Goal: Task Accomplishment & Management: Manage account settings

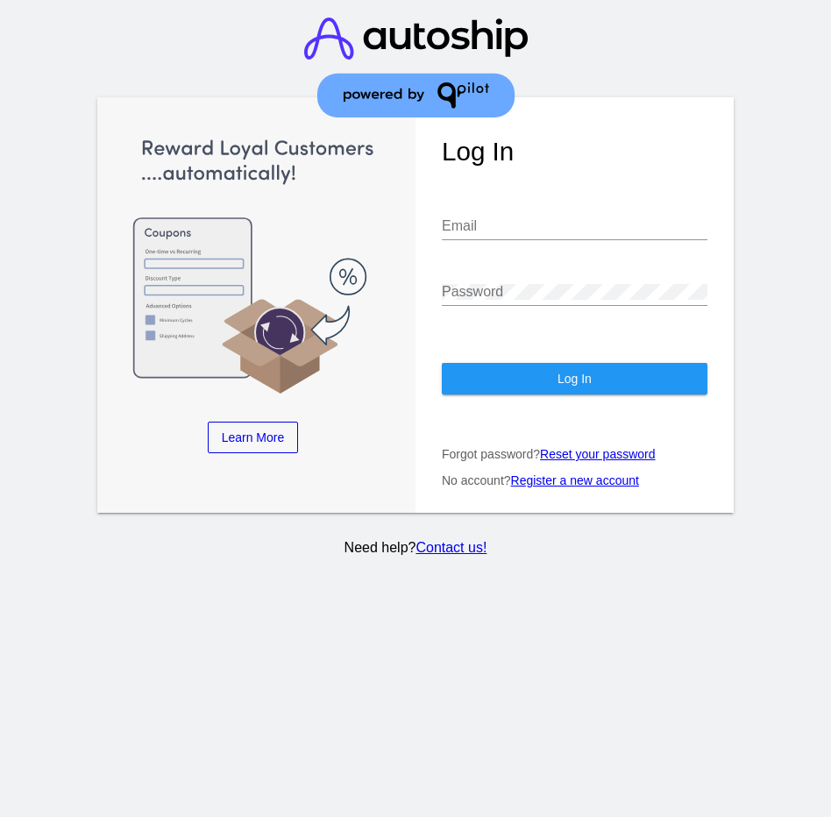
type input "[PERSON_NAME][EMAIL_ADDRESS][DOMAIN_NAME]"
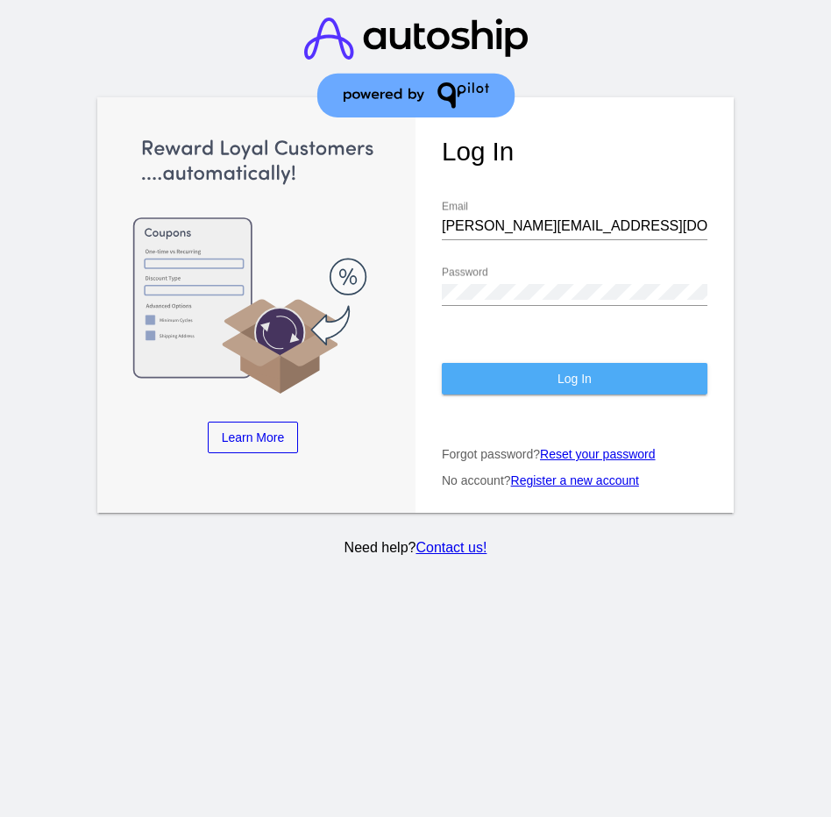
click at [565, 390] on button "Log In" at bounding box center [575, 379] width 266 height 32
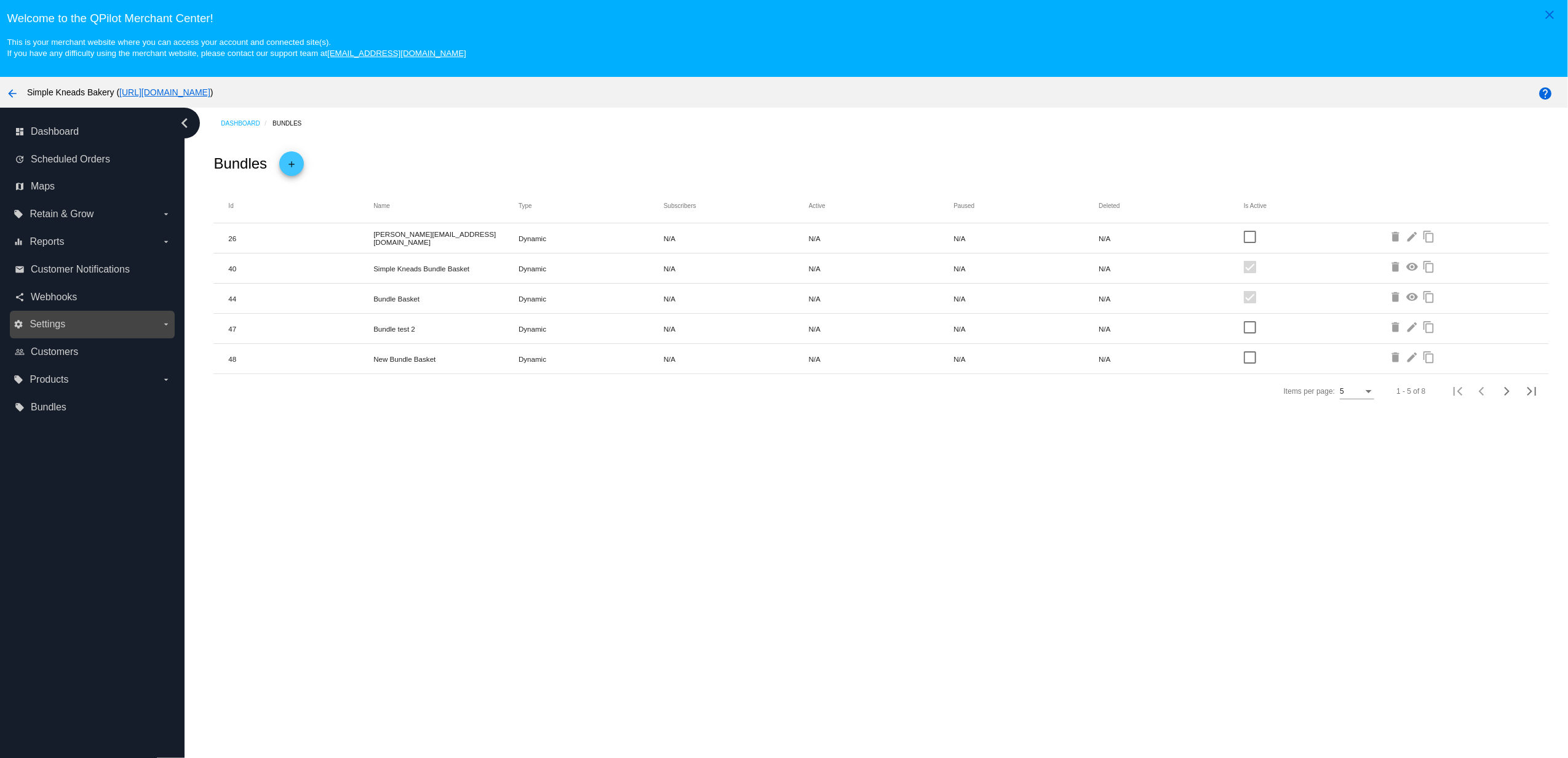
click at [59, 332] on label "settings Settings arrow_drop_down" at bounding box center [92, 324] width 157 height 20
click at [0, 0] on input "settings Settings arrow_drop_down" at bounding box center [0, 0] width 0 height 0
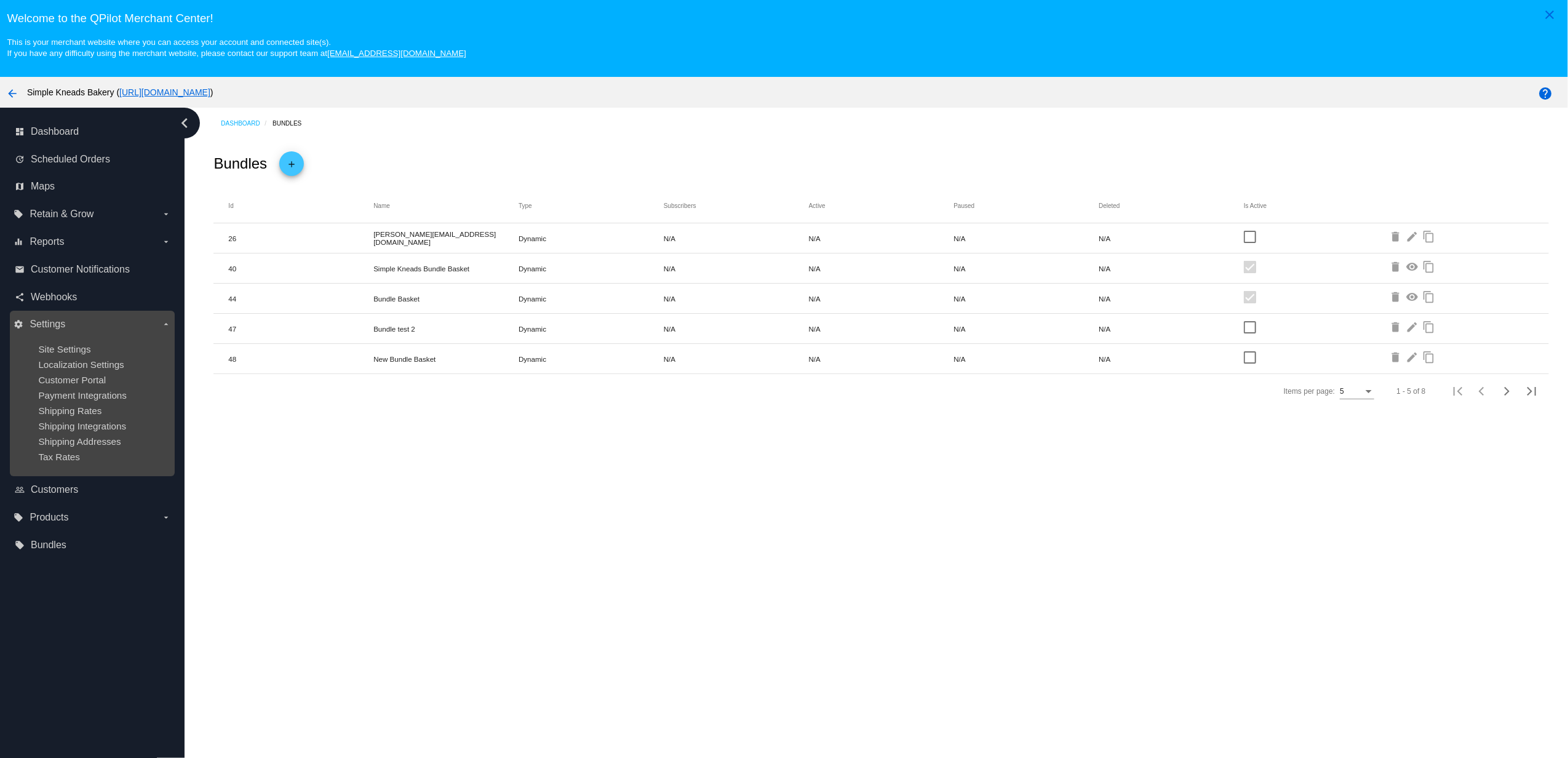
click at [88, 400] on ul "Site Settings Localization Settings Customer Portal Payment Integrations Shippi…" at bounding box center [92, 403] width 157 height 138
click at [84, 402] on ul "Site Settings Localization Settings Customer Portal Payment Integrations Shippi…" at bounding box center [92, 403] width 157 height 138
click at [77, 412] on span "Shipping Rates" at bounding box center [69, 411] width 63 height 11
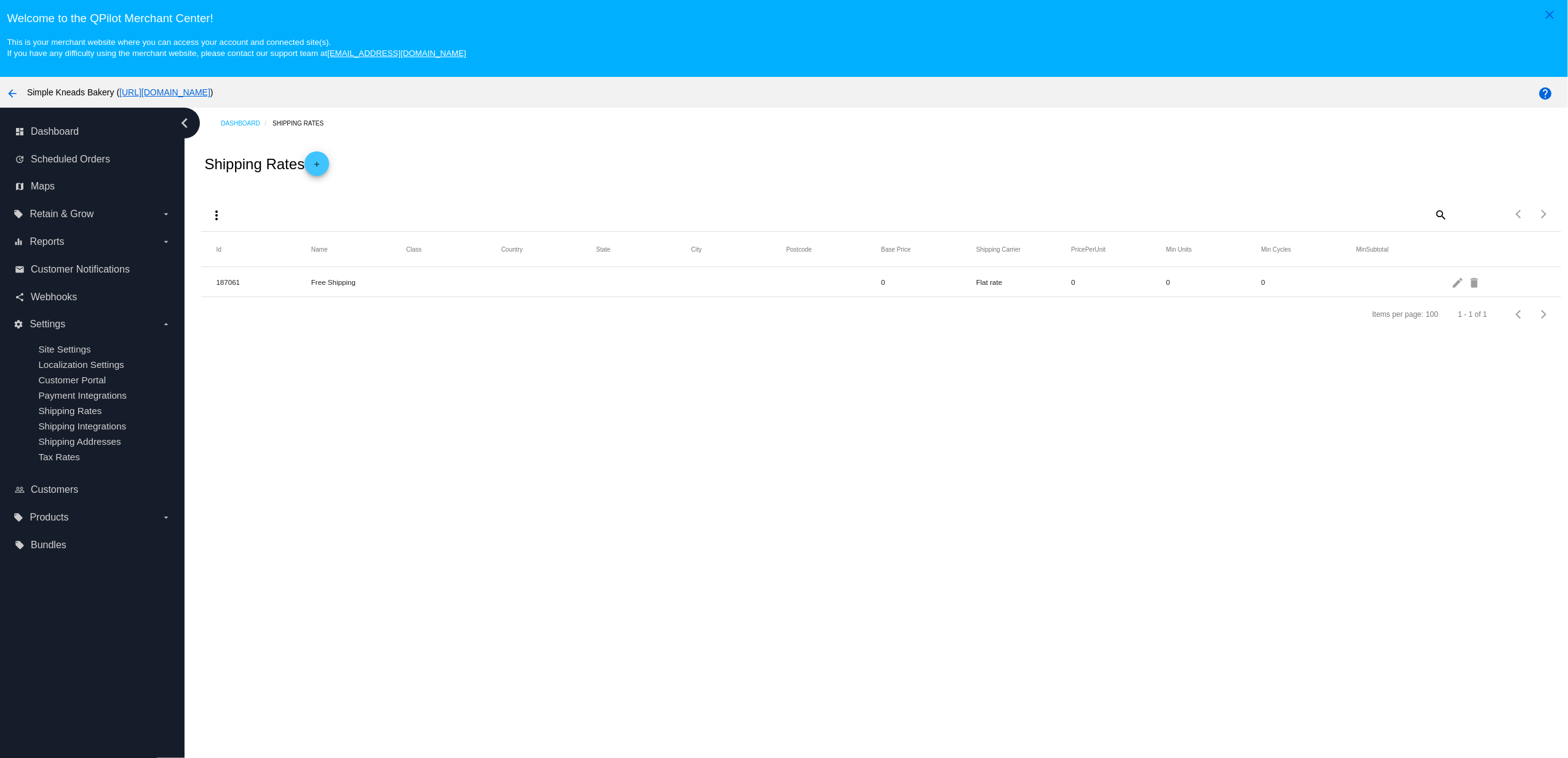
click at [582, 25] on h3 "Welcome to the QPilot Merchant Center!" at bounding box center [784, 18] width 1554 height 13
